Goal: Task Accomplishment & Management: Use online tool/utility

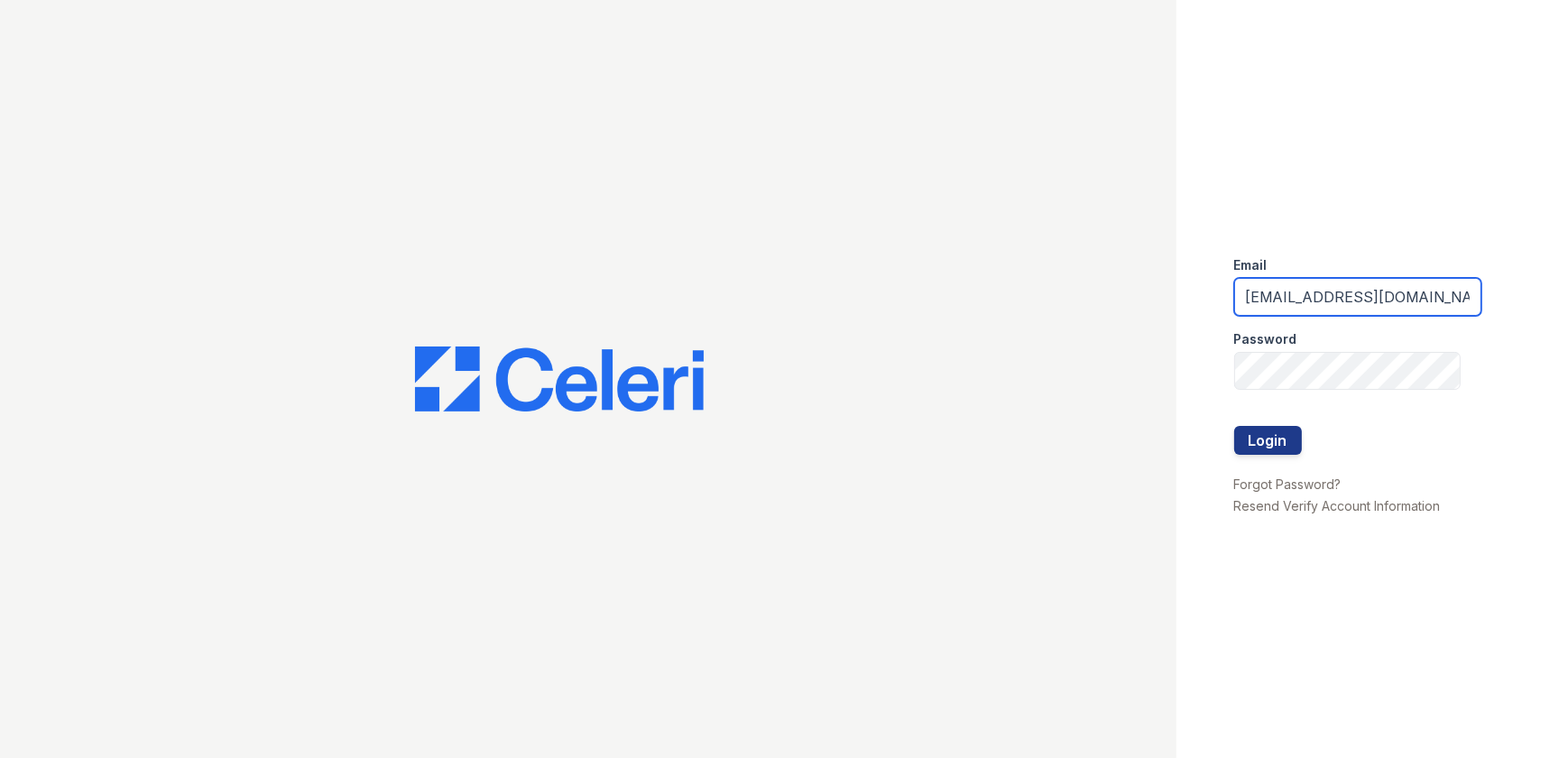
drag, startPoint x: 1191, startPoint y: 270, endPoint x: 885, endPoint y: 226, distance: 309.1
click at [888, 233] on div "Email [EMAIL_ADDRESS][DOMAIN_NAME] Password Login Forgot Password? Resend Verif…" at bounding box center [784, 379] width 1568 height 758
type input "[EMAIL_ADDRESS][DOMAIN_NAME]"
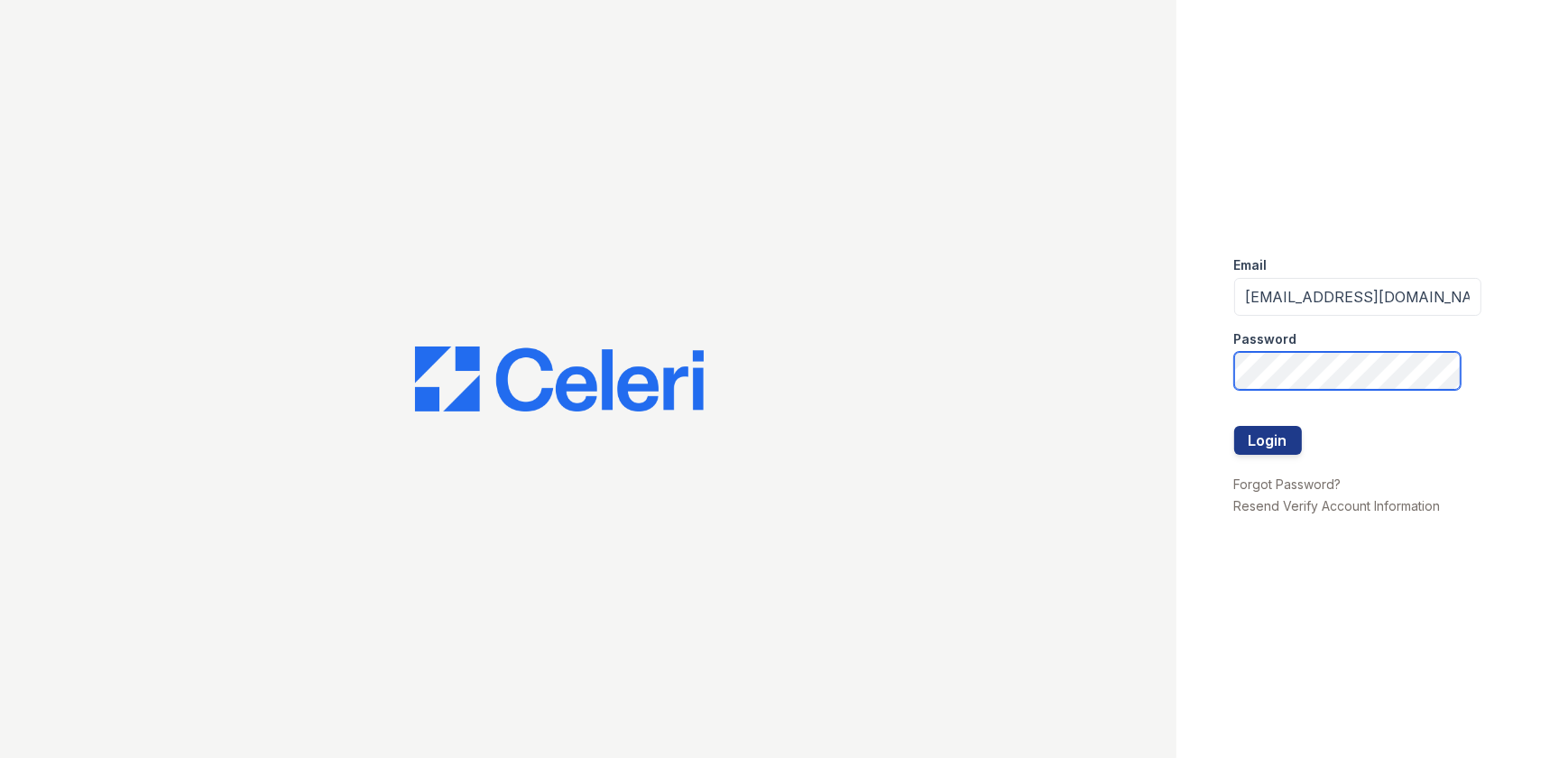
click at [987, 345] on div "Email [EMAIL_ADDRESS][DOMAIN_NAME] Password Login Forgot Password? Resend Verif…" at bounding box center [784, 379] width 1568 height 758
click at [1234, 426] on button "Login" at bounding box center [1268, 440] width 68 height 29
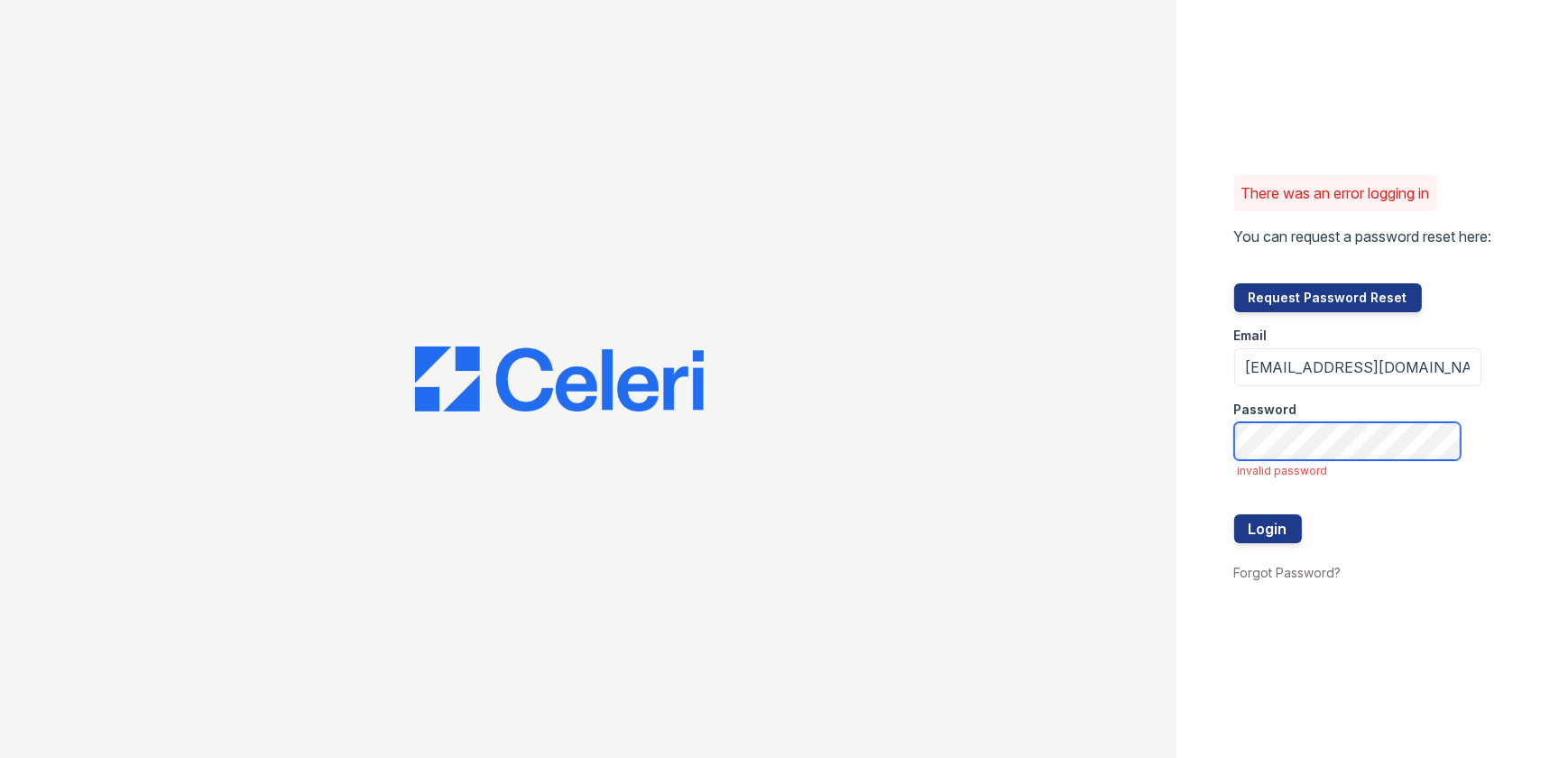
click at [1234, 514] on button "Login" at bounding box center [1268, 528] width 68 height 29
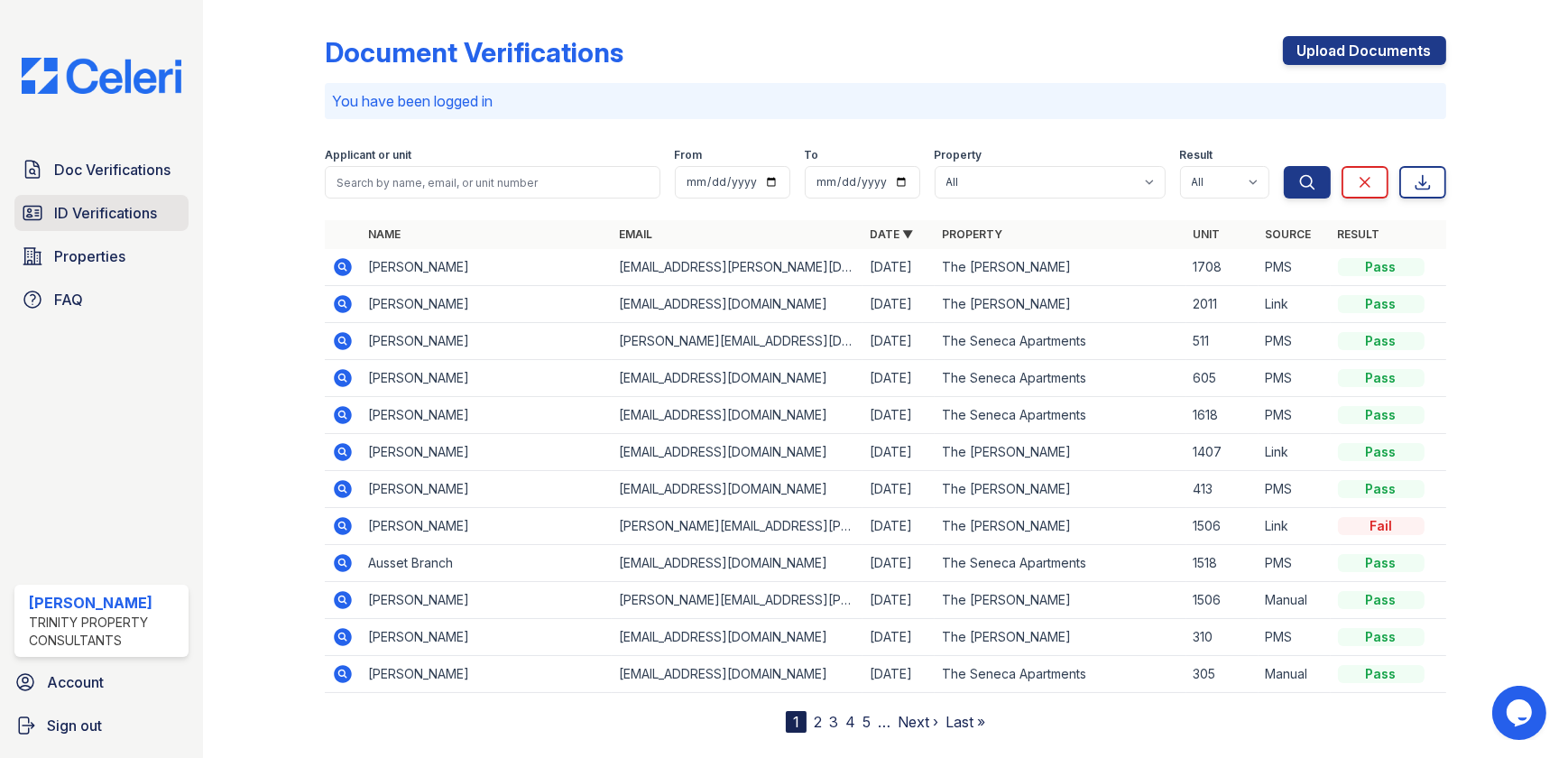
click at [85, 222] on span "ID Verifications" at bounding box center [104, 213] width 102 height 22
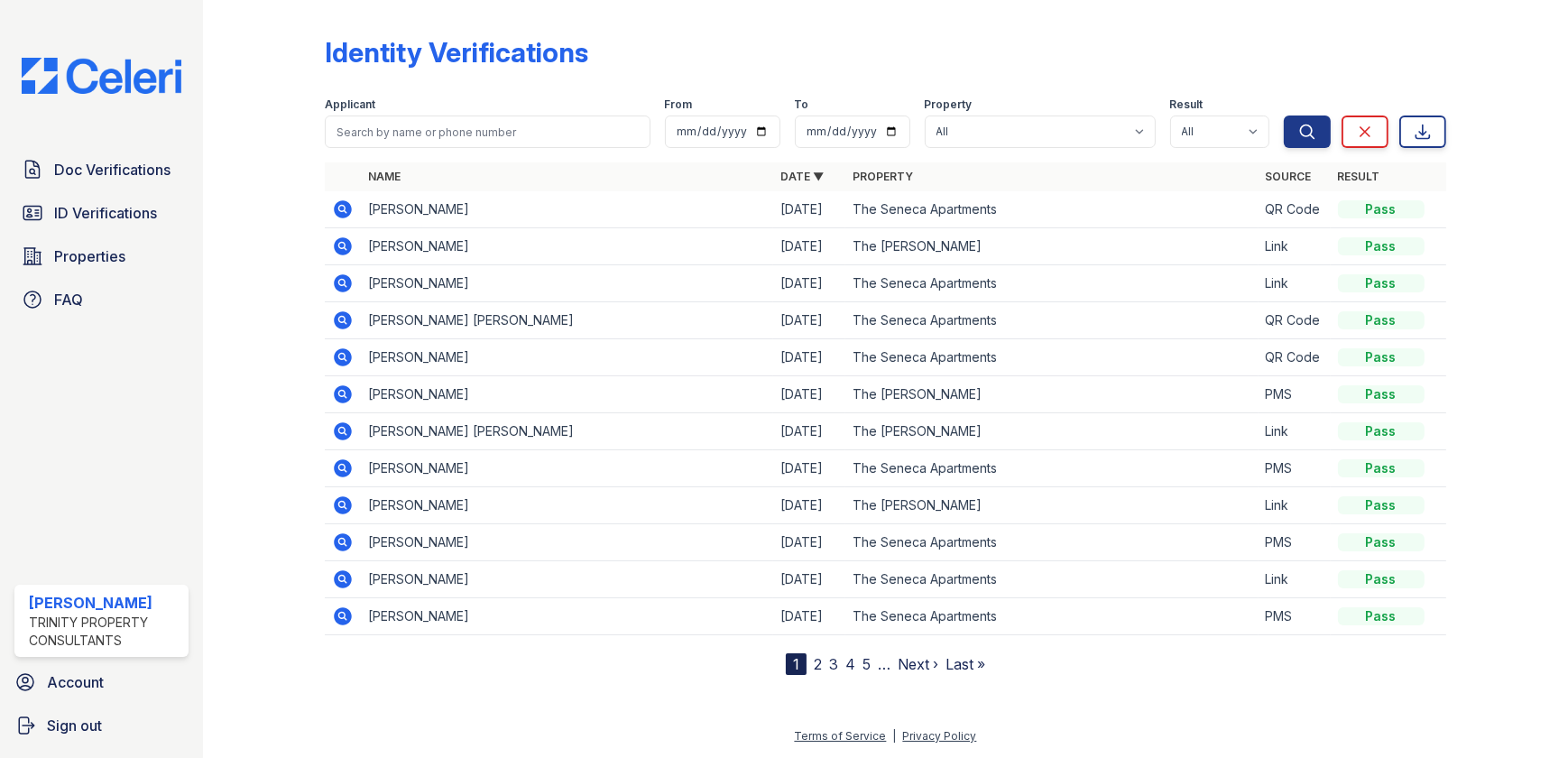
click at [344, 241] on icon at bounding box center [344, 247] width 18 height 18
